Goal: Transaction & Acquisition: Purchase product/service

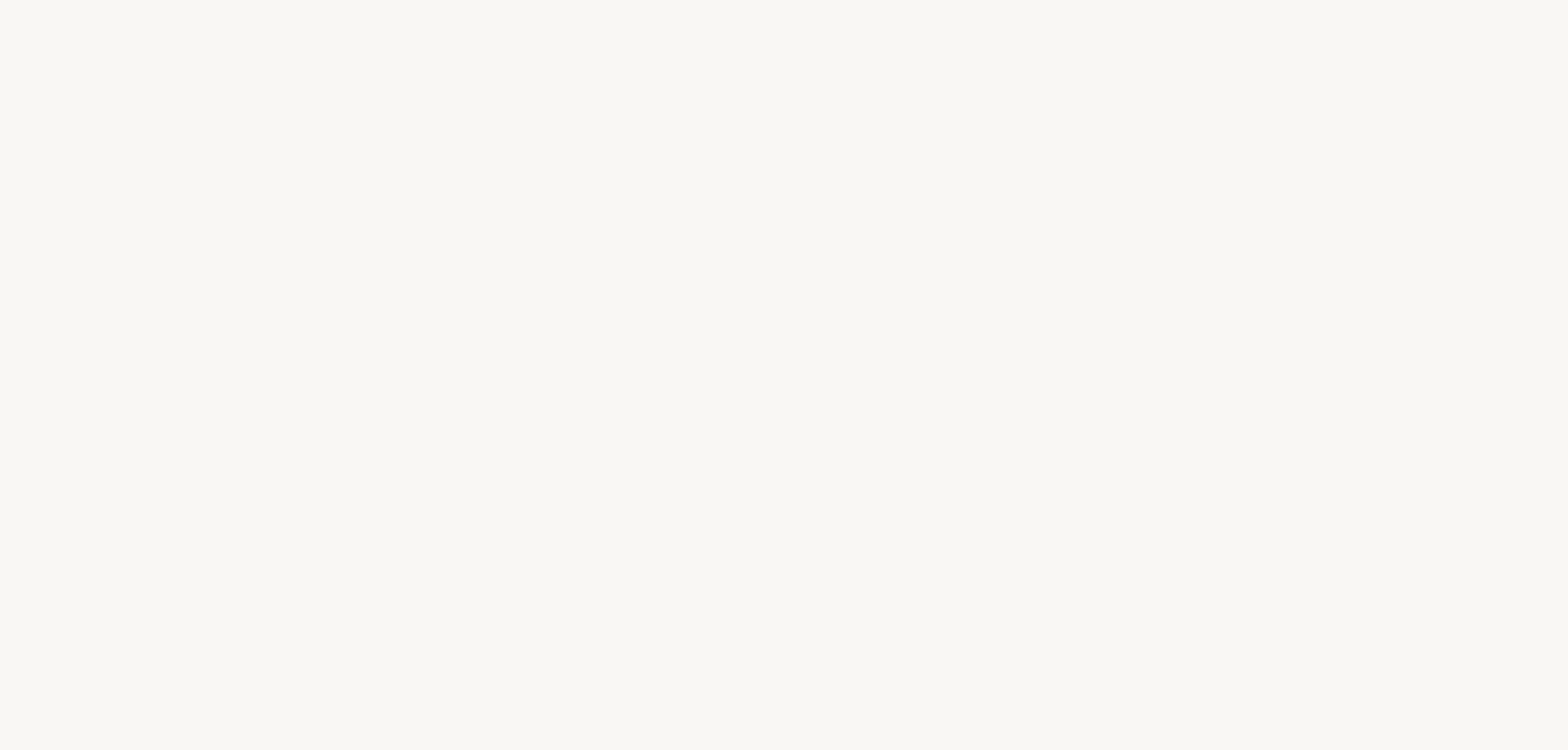
select select "FR"
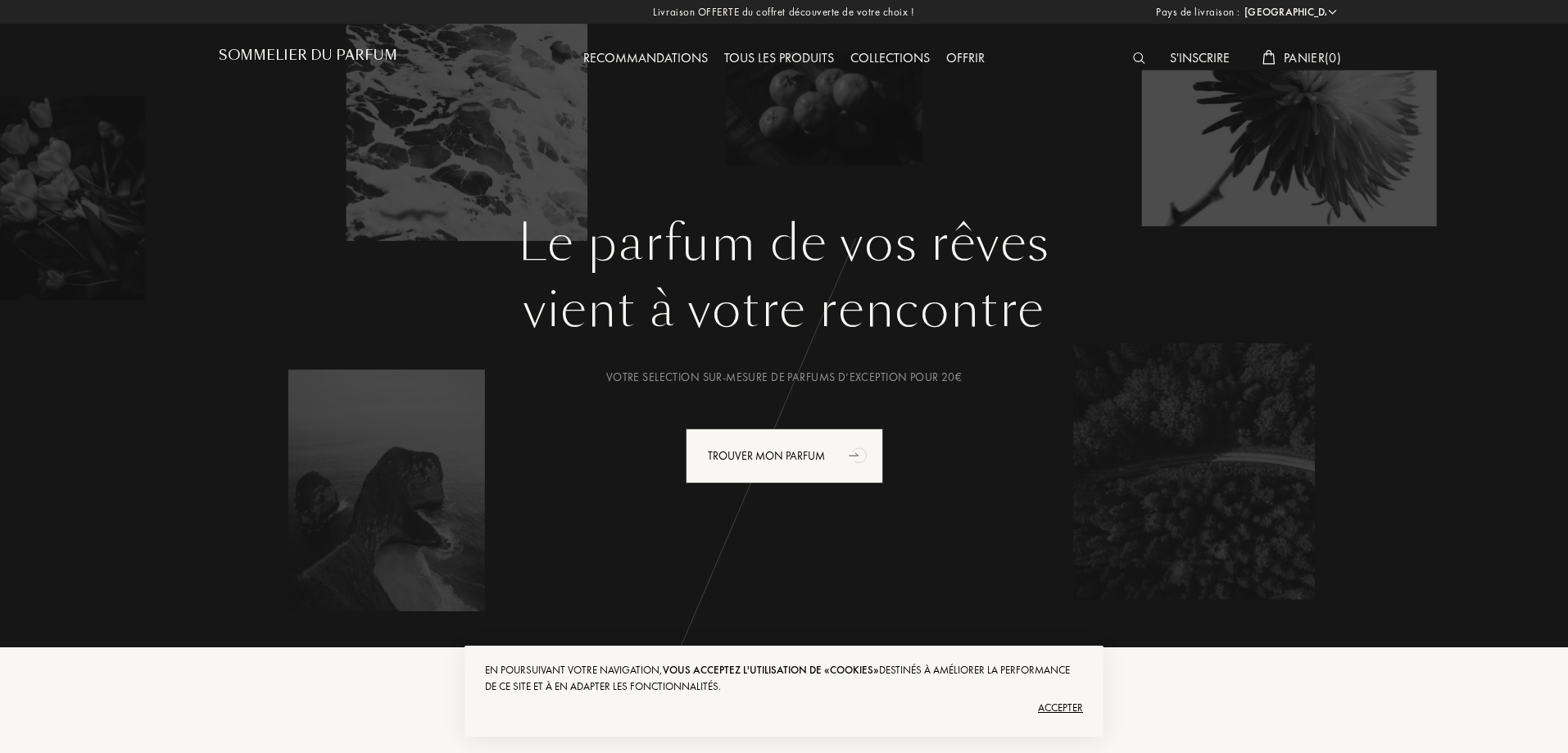
click at [1133, 59] on img at bounding box center [1139, 59] width 12 height 12
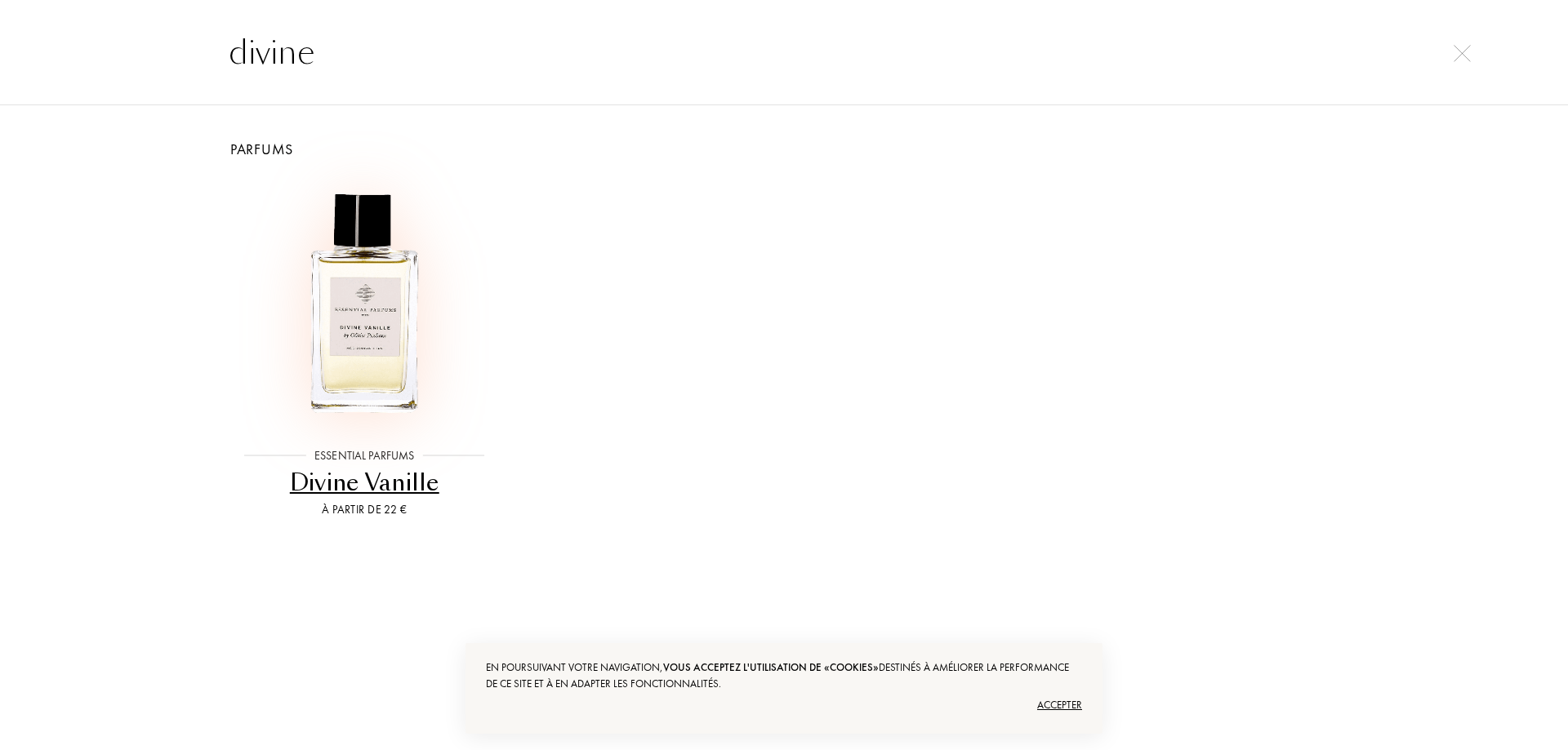
type input "divine"
click at [389, 254] on img at bounding box center [364, 303] width 251 height 251
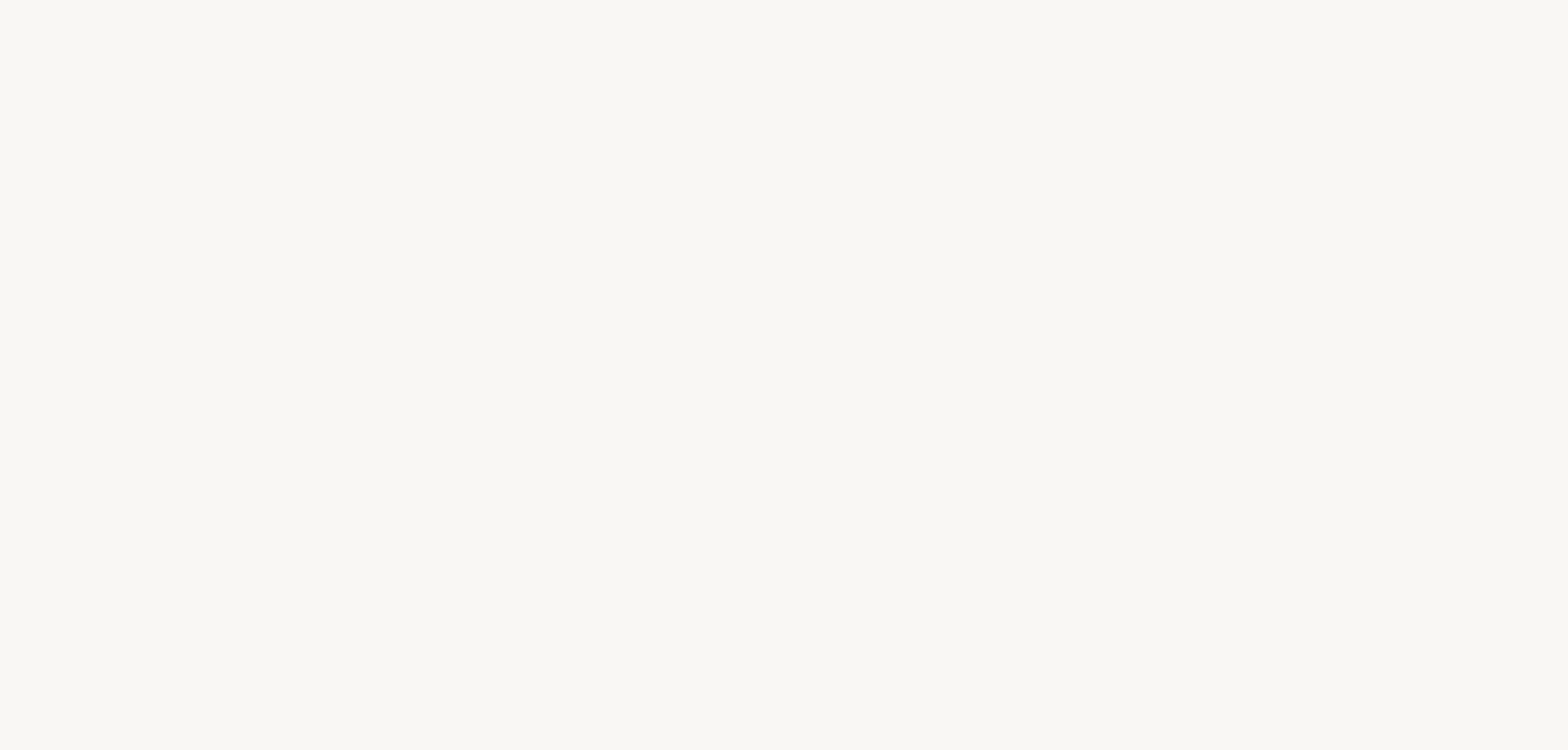
select select "FR"
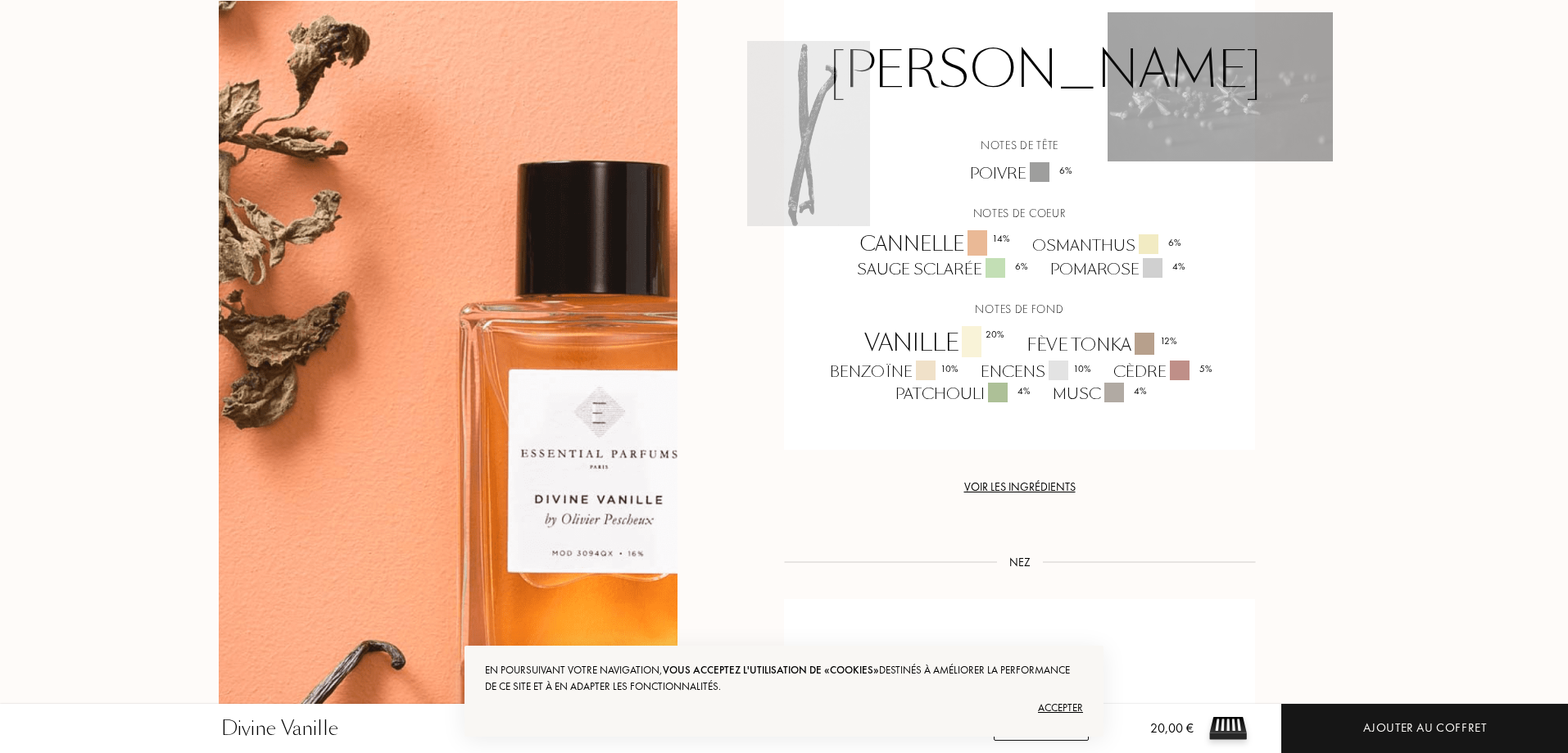
scroll to position [1147, 0]
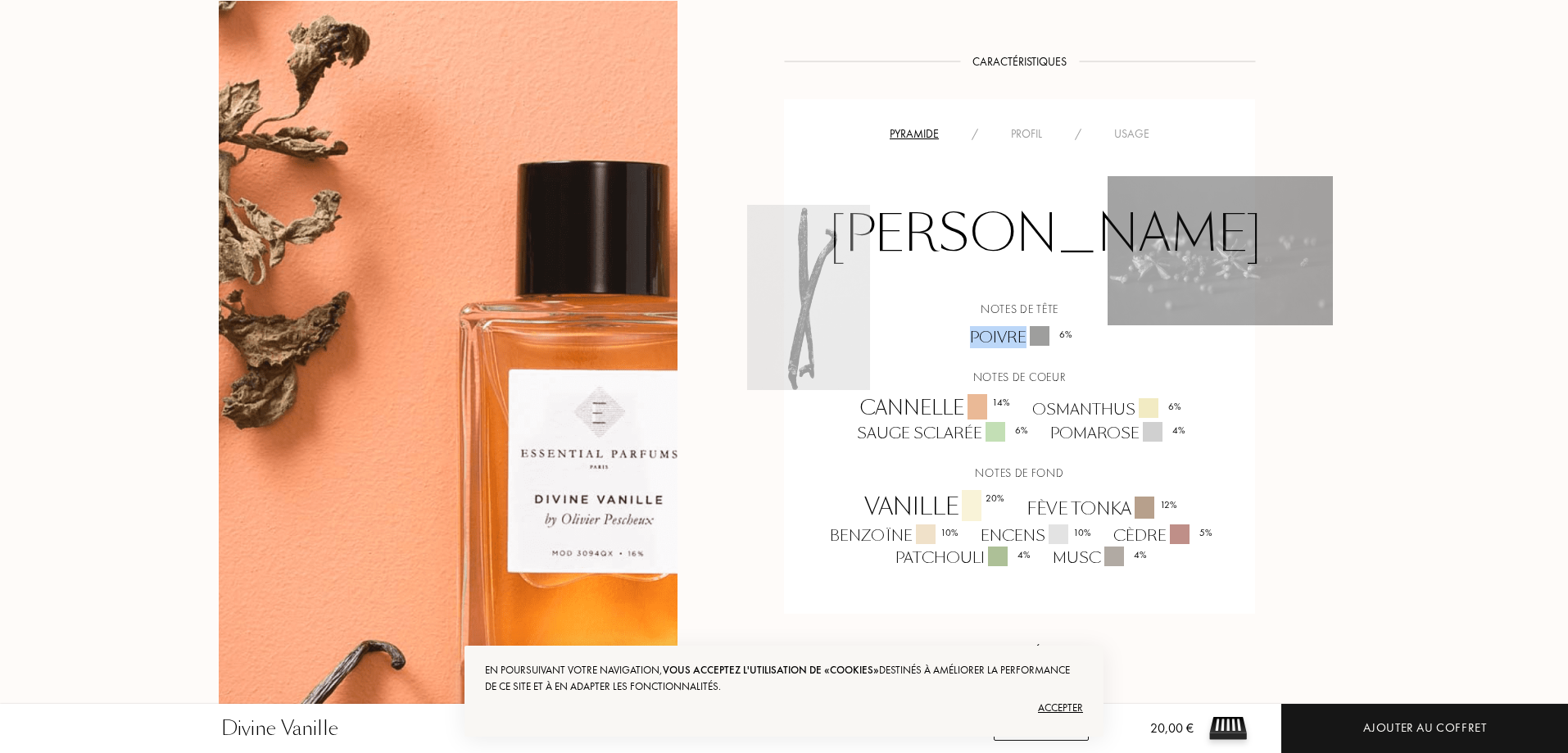
drag, startPoint x: 970, startPoint y: 335, endPoint x: 1025, endPoint y: 336, distance: 55.0
click at [1025, 336] on div "Poivre 6 %" at bounding box center [1020, 337] width 125 height 22
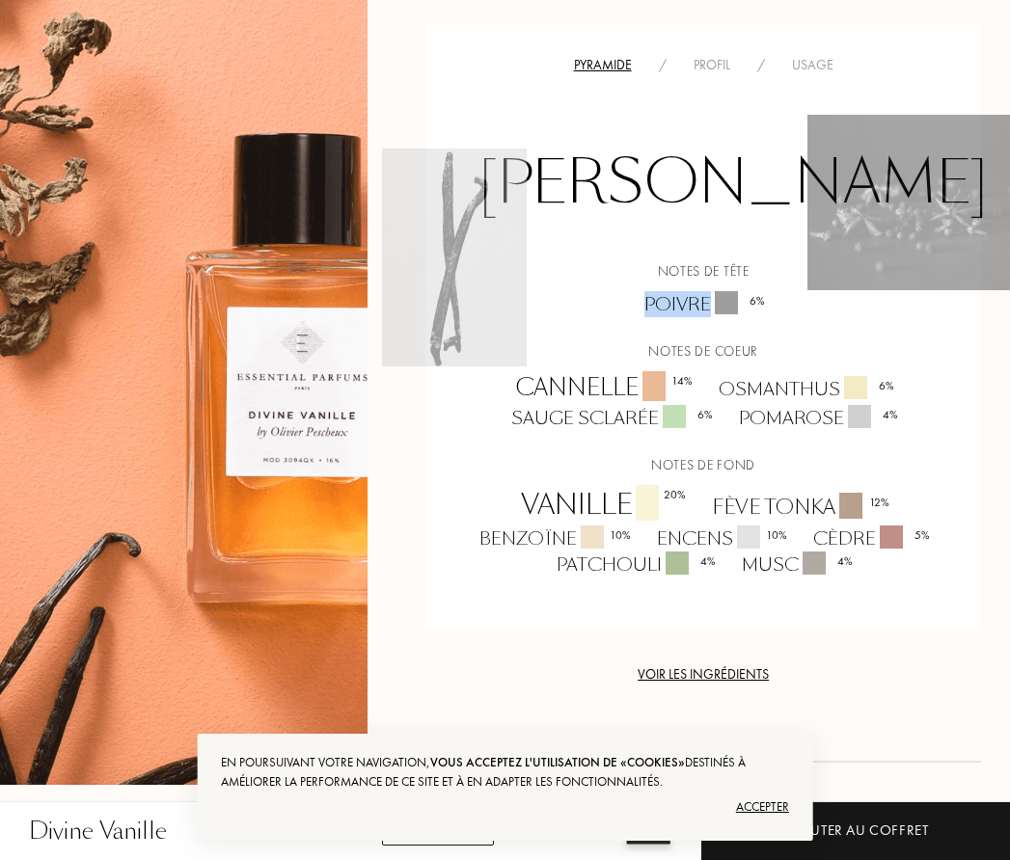
scroll to position [1317, 0]
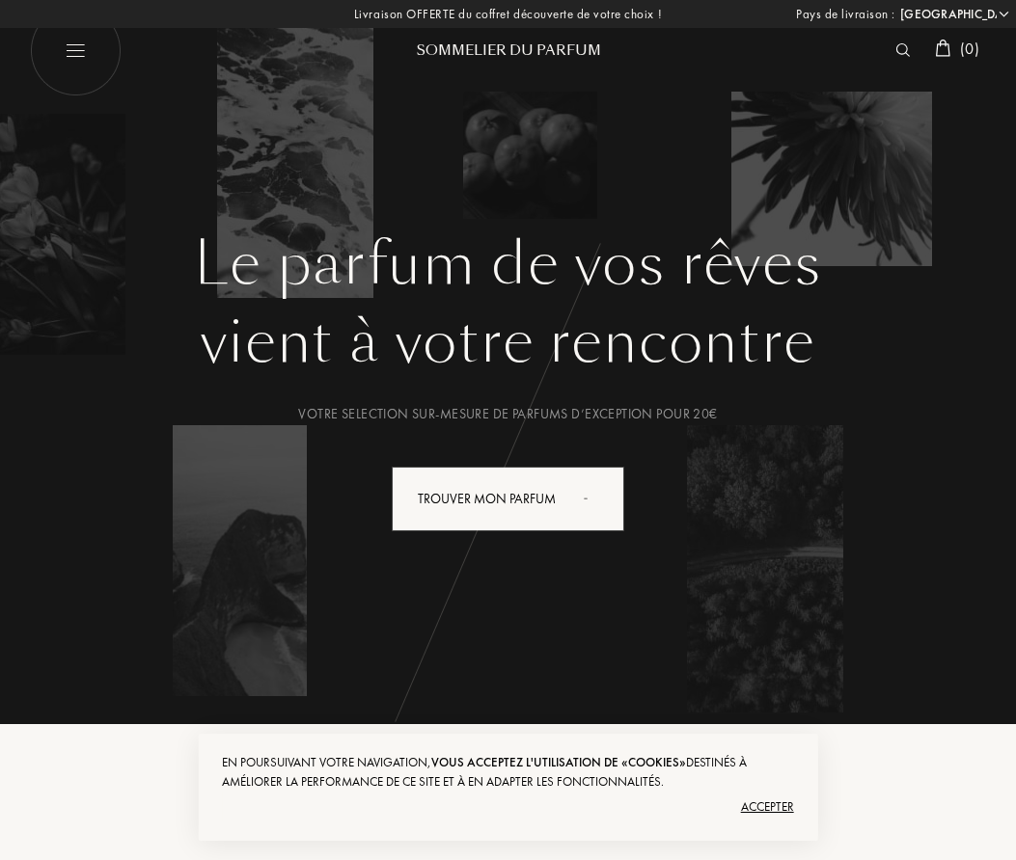
select select "FR"
